Goal: Task Accomplishment & Management: Use online tool/utility

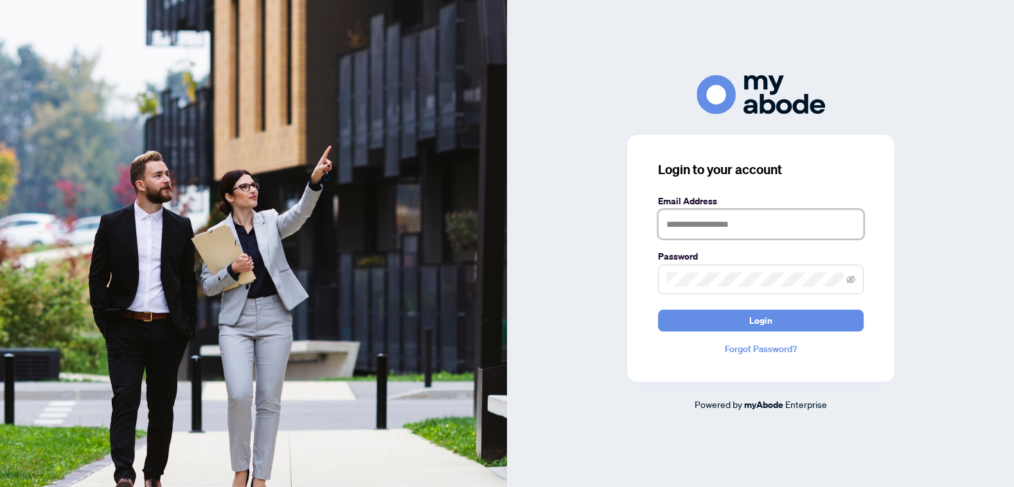
click at [773, 224] on input "text" at bounding box center [761, 224] width 206 height 30
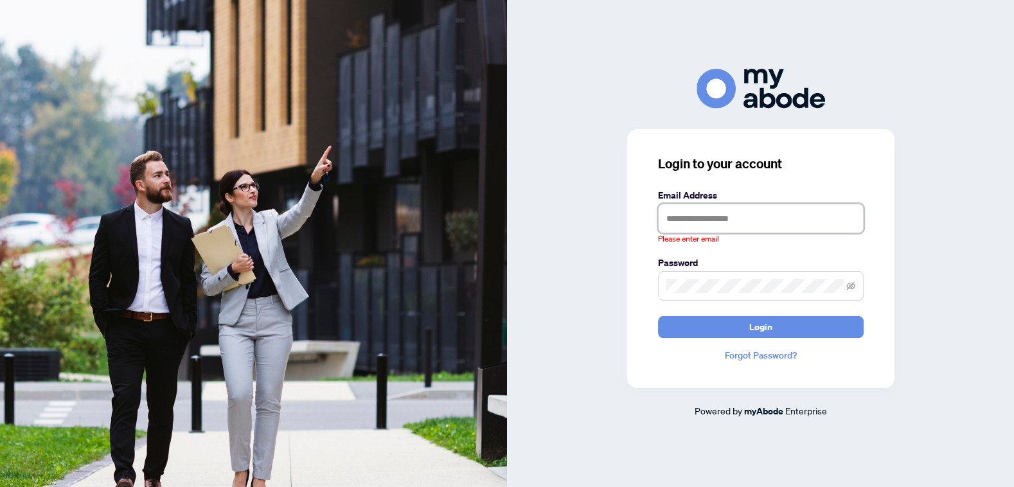
type input "**********"
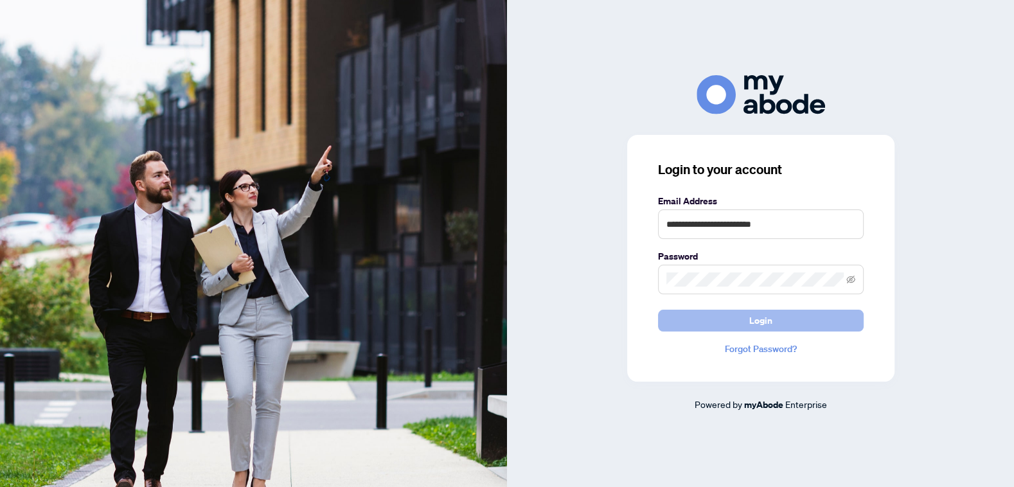
click at [779, 329] on button "Login" at bounding box center [761, 321] width 206 height 22
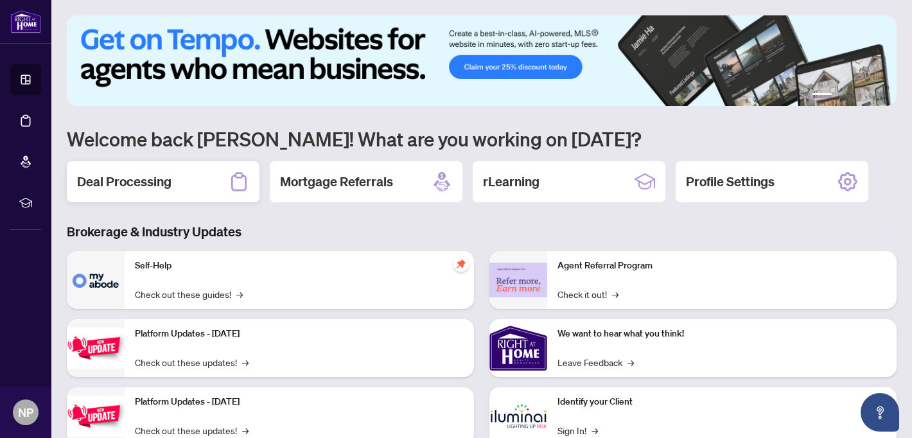
click at [190, 195] on div "Deal Processing" at bounding box center [163, 181] width 193 height 41
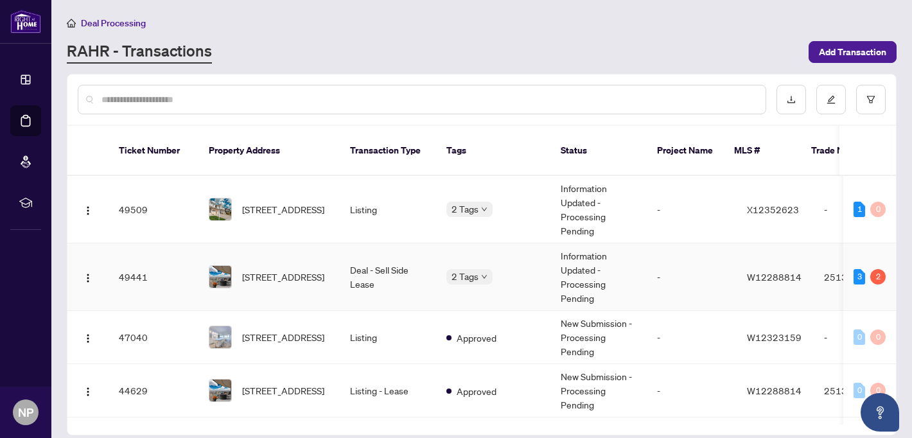
click at [171, 264] on td "49441" at bounding box center [154, 276] width 90 height 67
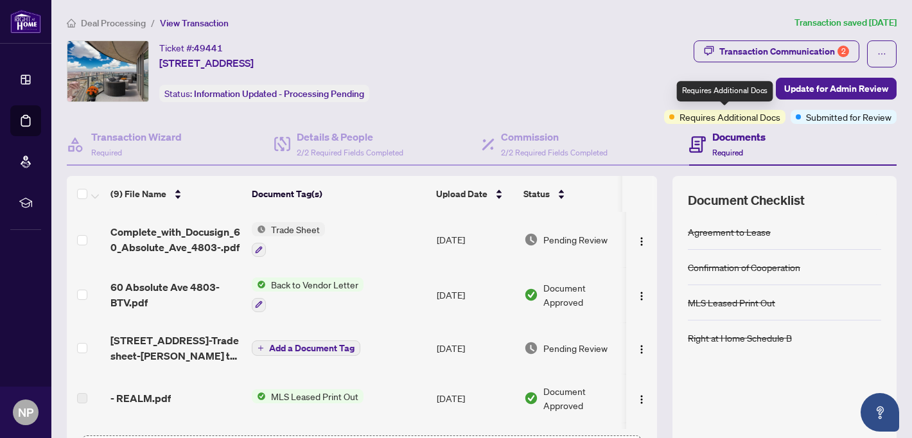
click at [677, 118] on div "Requires Additional Docs" at bounding box center [724, 117] width 121 height 14
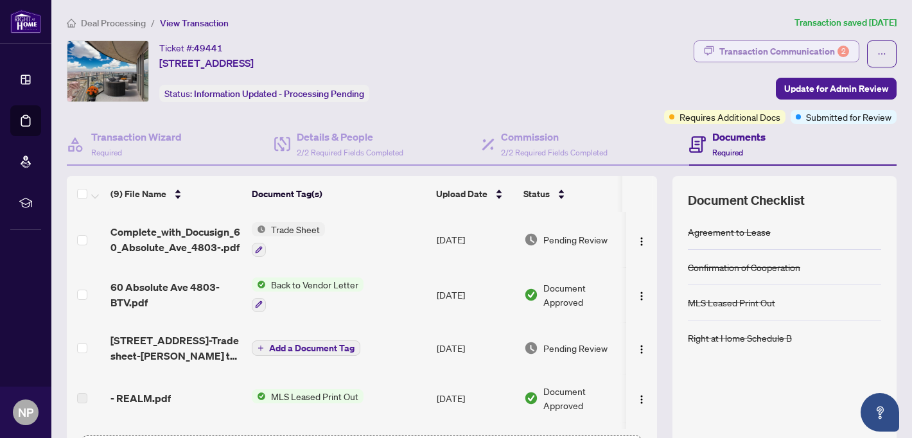
click at [810, 55] on div "Transaction Communication 2" at bounding box center [785, 51] width 130 height 21
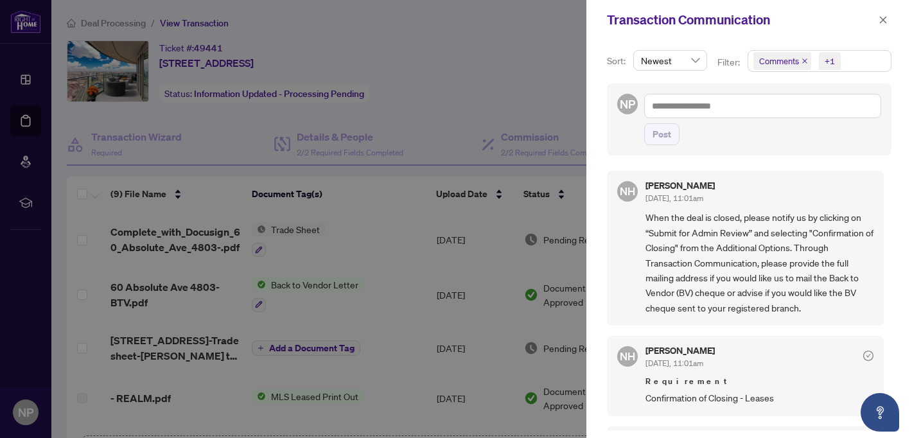
click at [533, 83] on div at bounding box center [456, 219] width 912 height 438
click at [880, 19] on icon "close" at bounding box center [883, 19] width 9 height 9
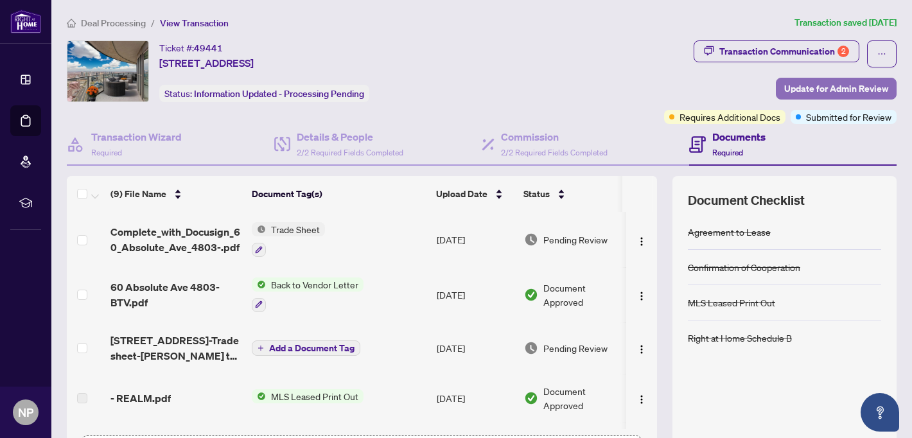
click at [796, 93] on span "Update for Admin Review" at bounding box center [836, 88] width 104 height 21
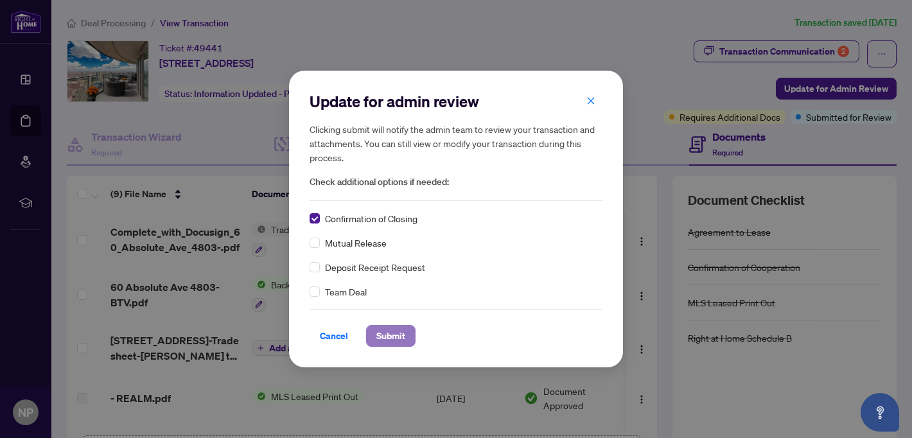
click at [399, 336] on span "Submit" at bounding box center [390, 336] width 29 height 21
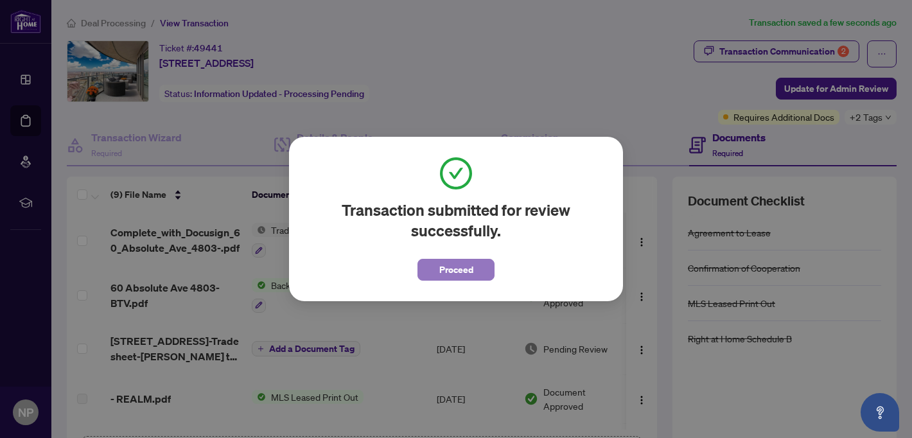
click at [463, 265] on span "Proceed" at bounding box center [456, 270] width 34 height 21
